Goal: Obtain resource: Download file/media

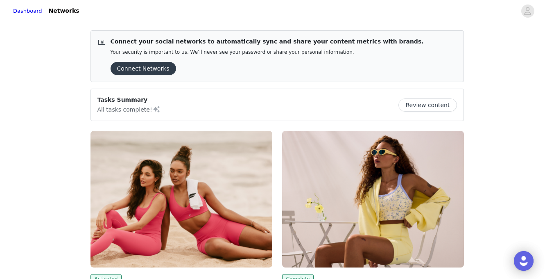
click at [190, 185] on img at bounding box center [182, 199] width 182 height 136
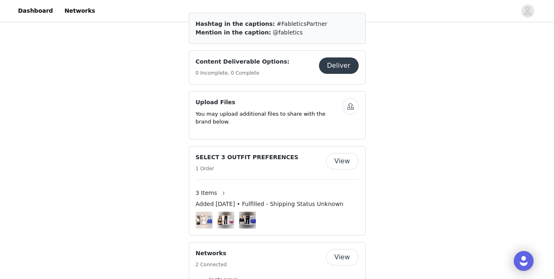
scroll to position [477, 0]
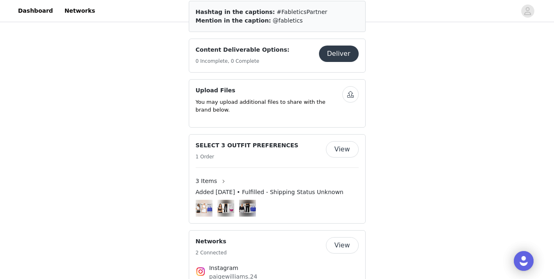
click at [228, 203] on img at bounding box center [225, 207] width 17 height 9
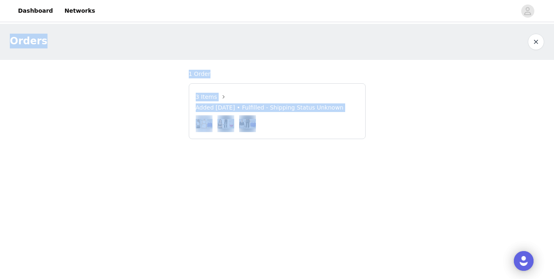
click at [226, 125] on img at bounding box center [225, 123] width 17 height 9
click at [230, 115] on img at bounding box center [225, 123] width 17 height 21
click at [226, 121] on img at bounding box center [225, 123] width 17 height 9
click at [533, 43] on button "button" at bounding box center [536, 42] width 16 height 16
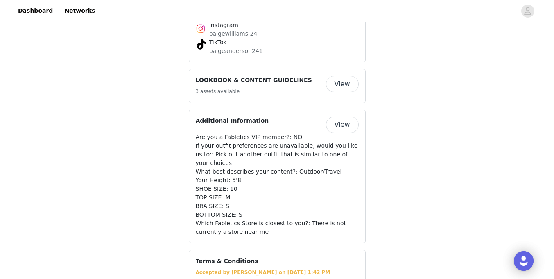
scroll to position [717, 0]
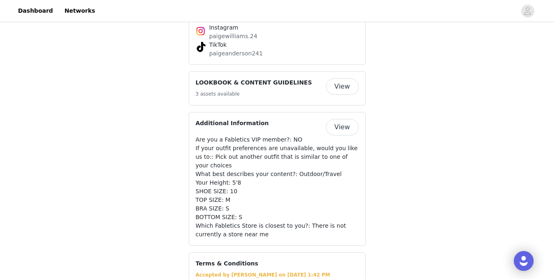
click at [346, 78] on button "View" at bounding box center [342, 86] width 33 height 16
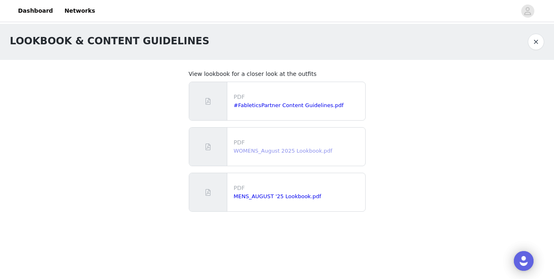
click at [261, 149] on link "WOMENS_August 2025 Lookbook.pdf" at bounding box center [283, 150] width 99 height 6
click at [291, 103] on link "#FableticsPartner Content Guidelines.pdf" at bounding box center [289, 105] width 110 height 6
